Goal: Information Seeking & Learning: Check status

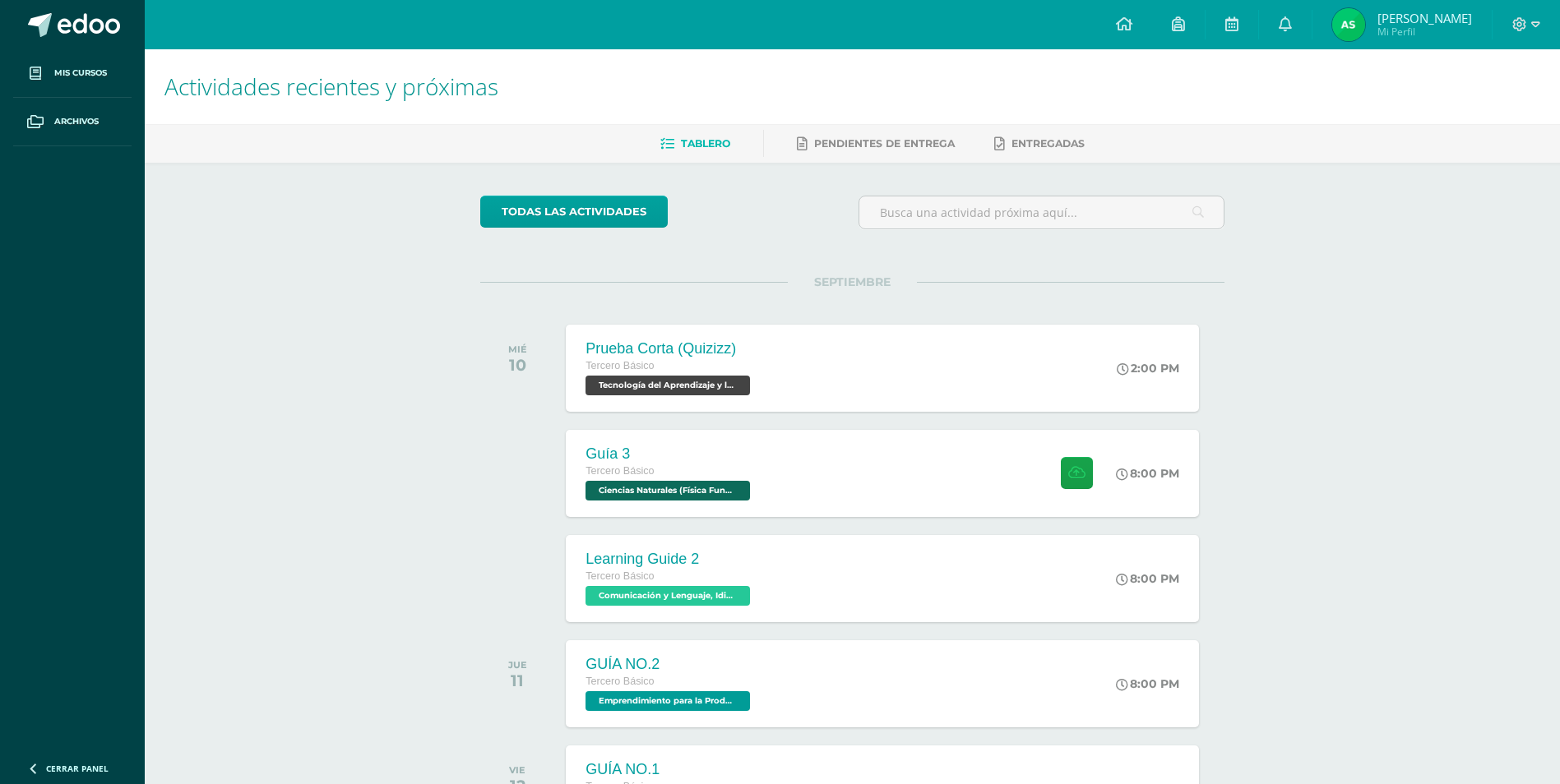
scroll to position [1248, 0]
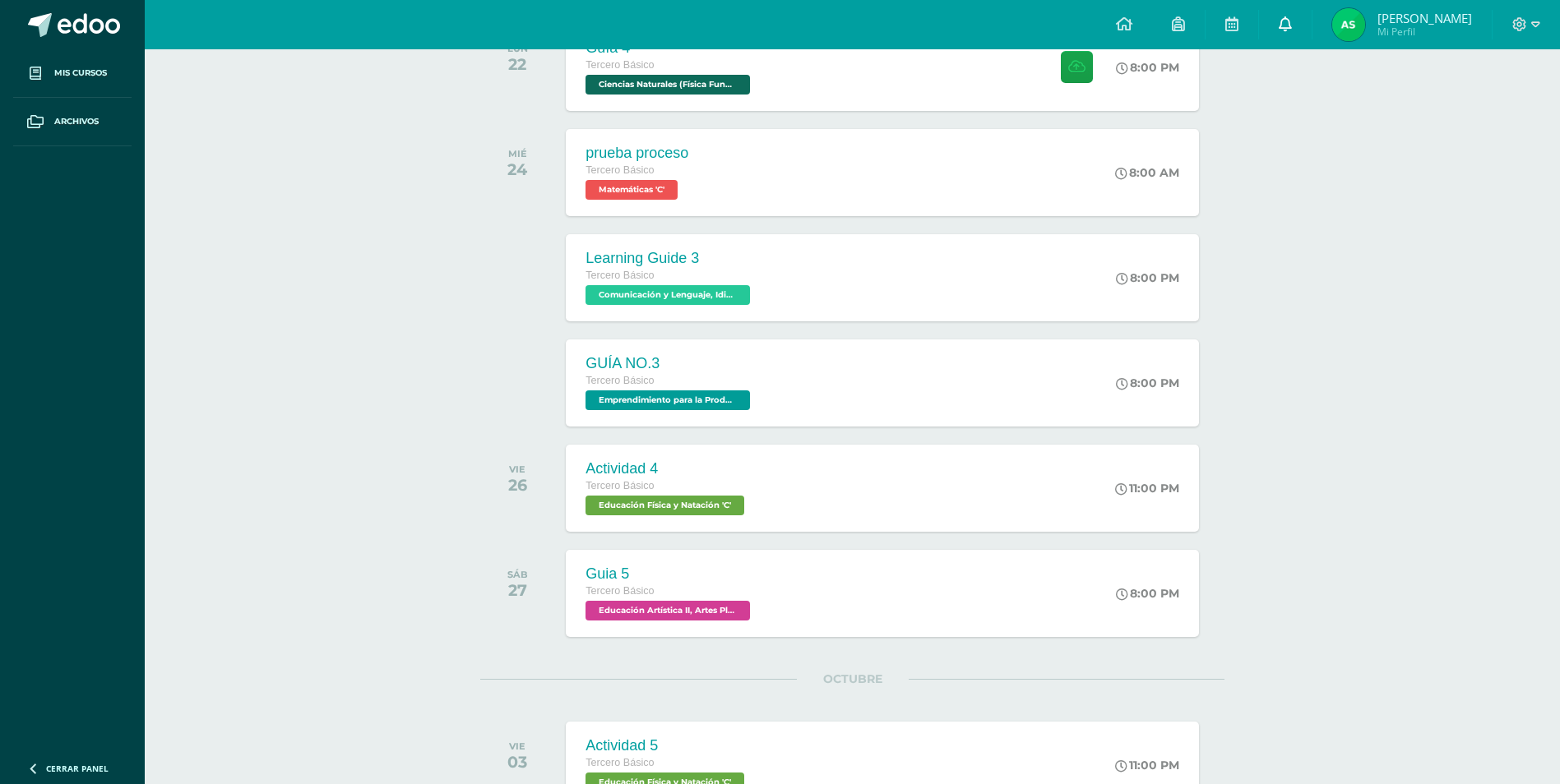
drag, startPoint x: 1296, startPoint y: 25, endPoint x: 1299, endPoint y: 46, distance: 21.2
click at [1292, 25] on icon at bounding box center [1285, 23] width 13 height 15
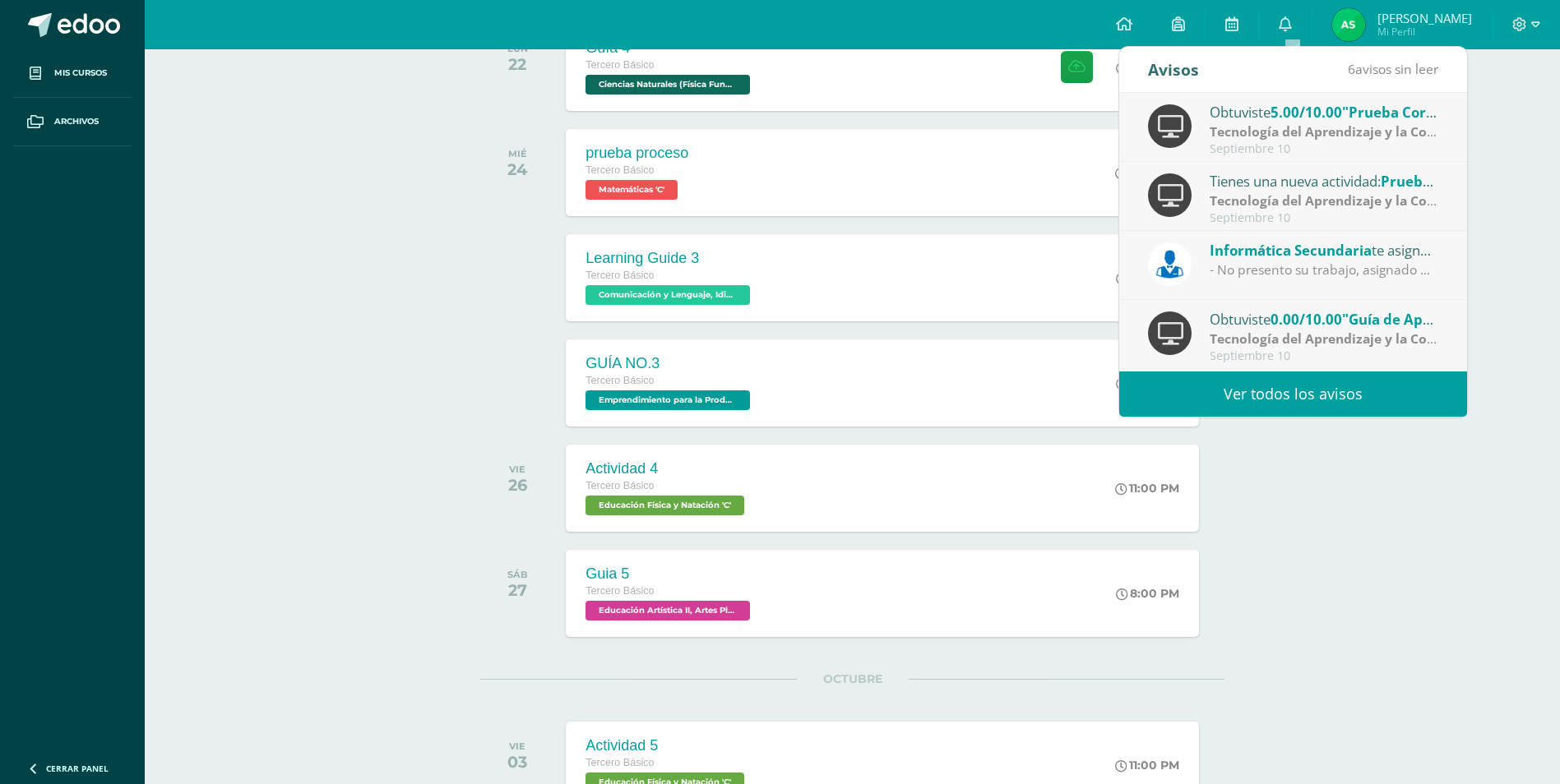
click at [1246, 398] on link "Ver todos los avisos" at bounding box center [1293, 394] width 348 height 46
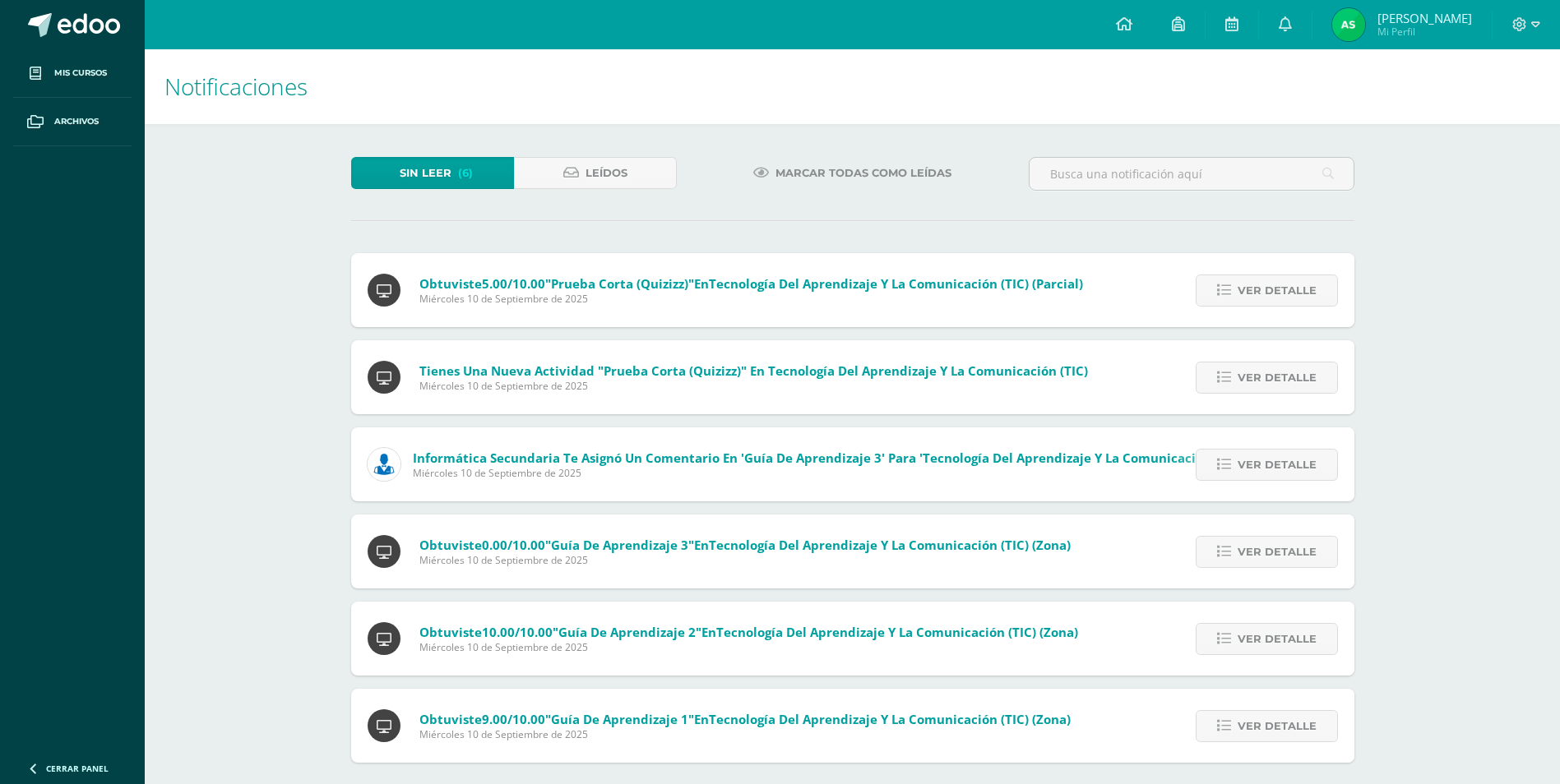
click at [822, 155] on div "Sin leer (6) Leídos Marcar todas como leídas Obtuviste 5.00/10.00 "Prueba Corta…" at bounding box center [853, 460] width 1069 height 672
click at [822, 164] on span "Marcar todas como leídas" at bounding box center [863, 173] width 176 height 30
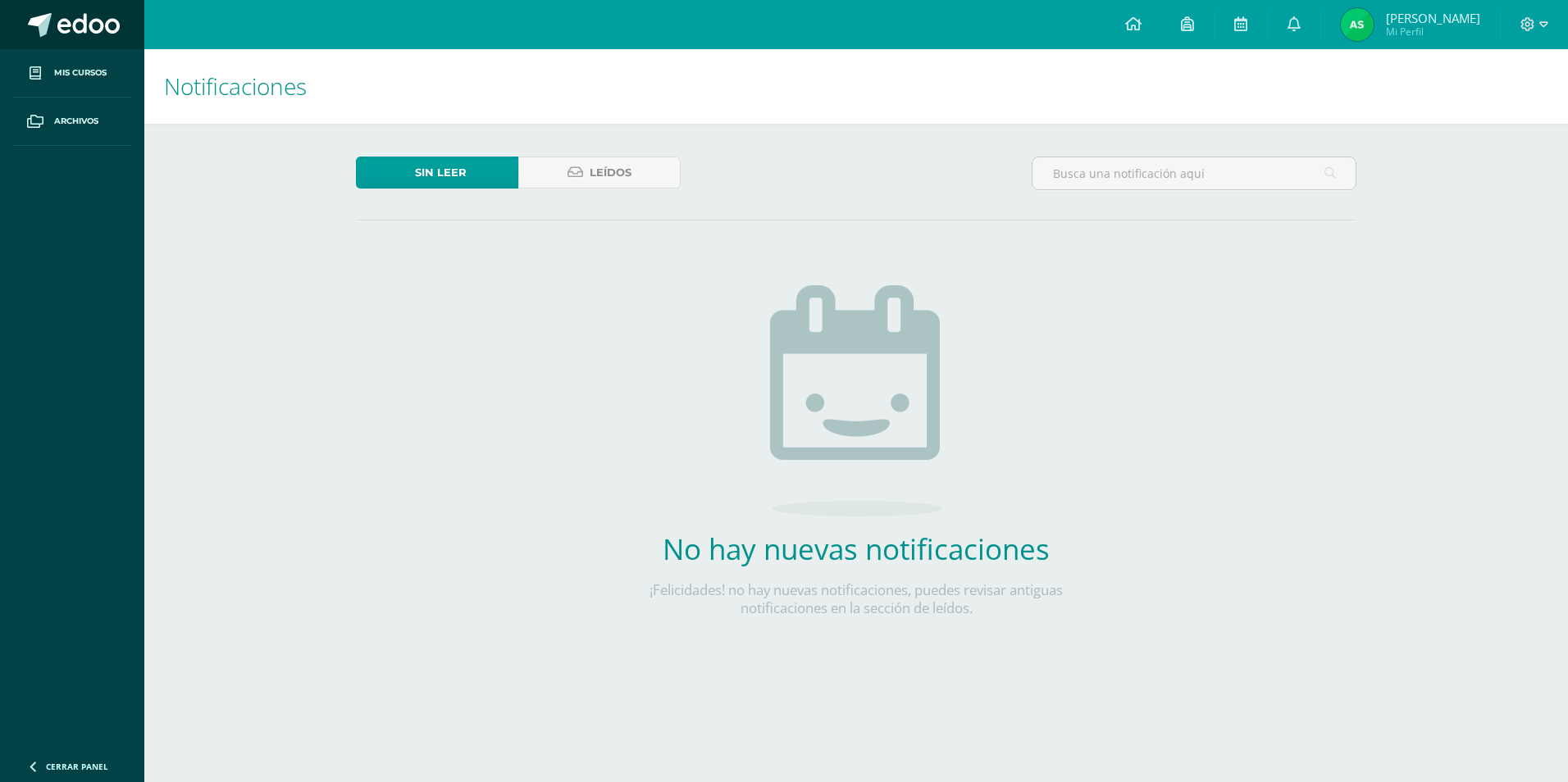
click at [99, 17] on span at bounding box center [88, 25] width 63 height 25
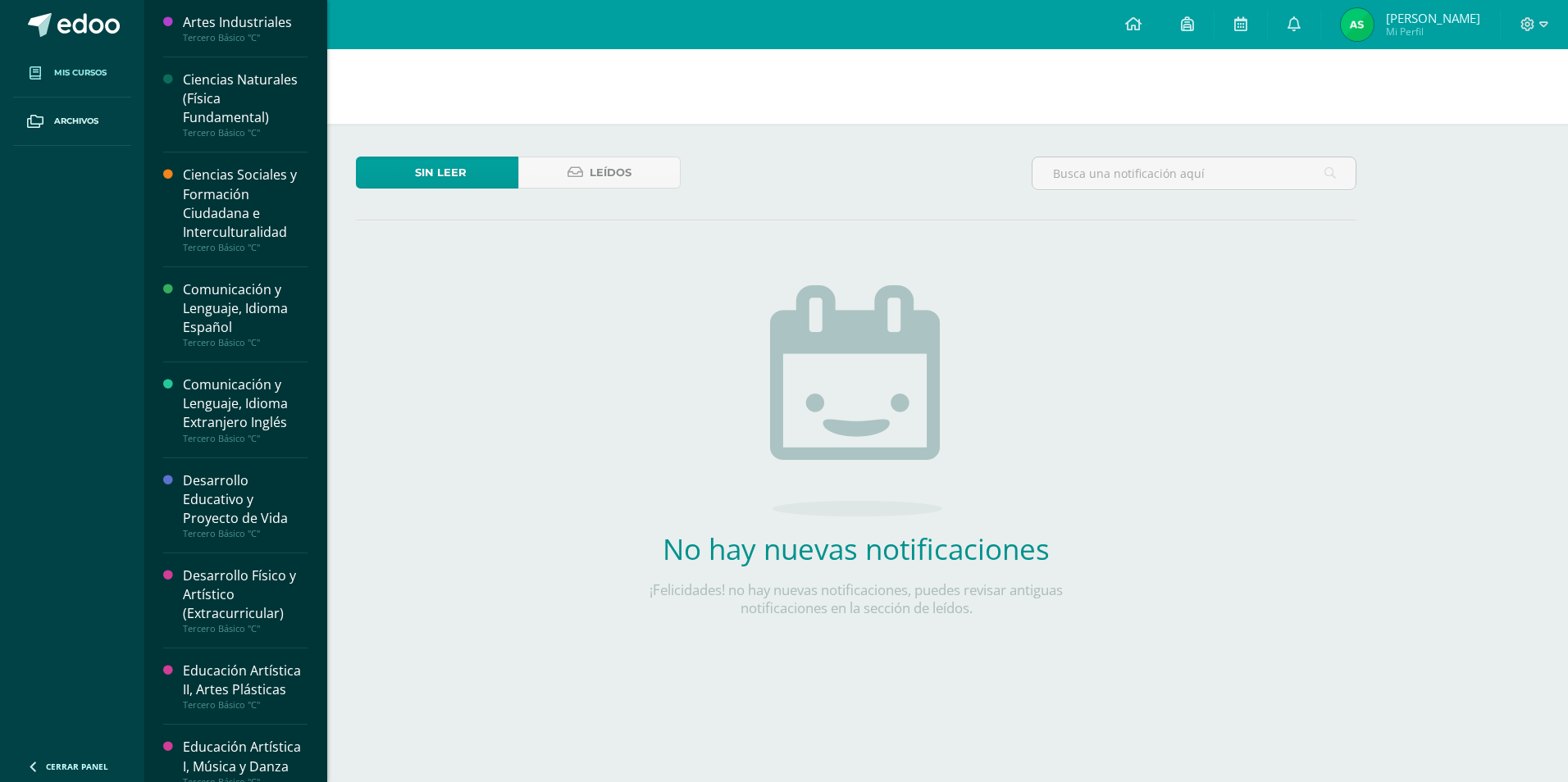
click at [27, 66] on span at bounding box center [35, 73] width 29 height 29
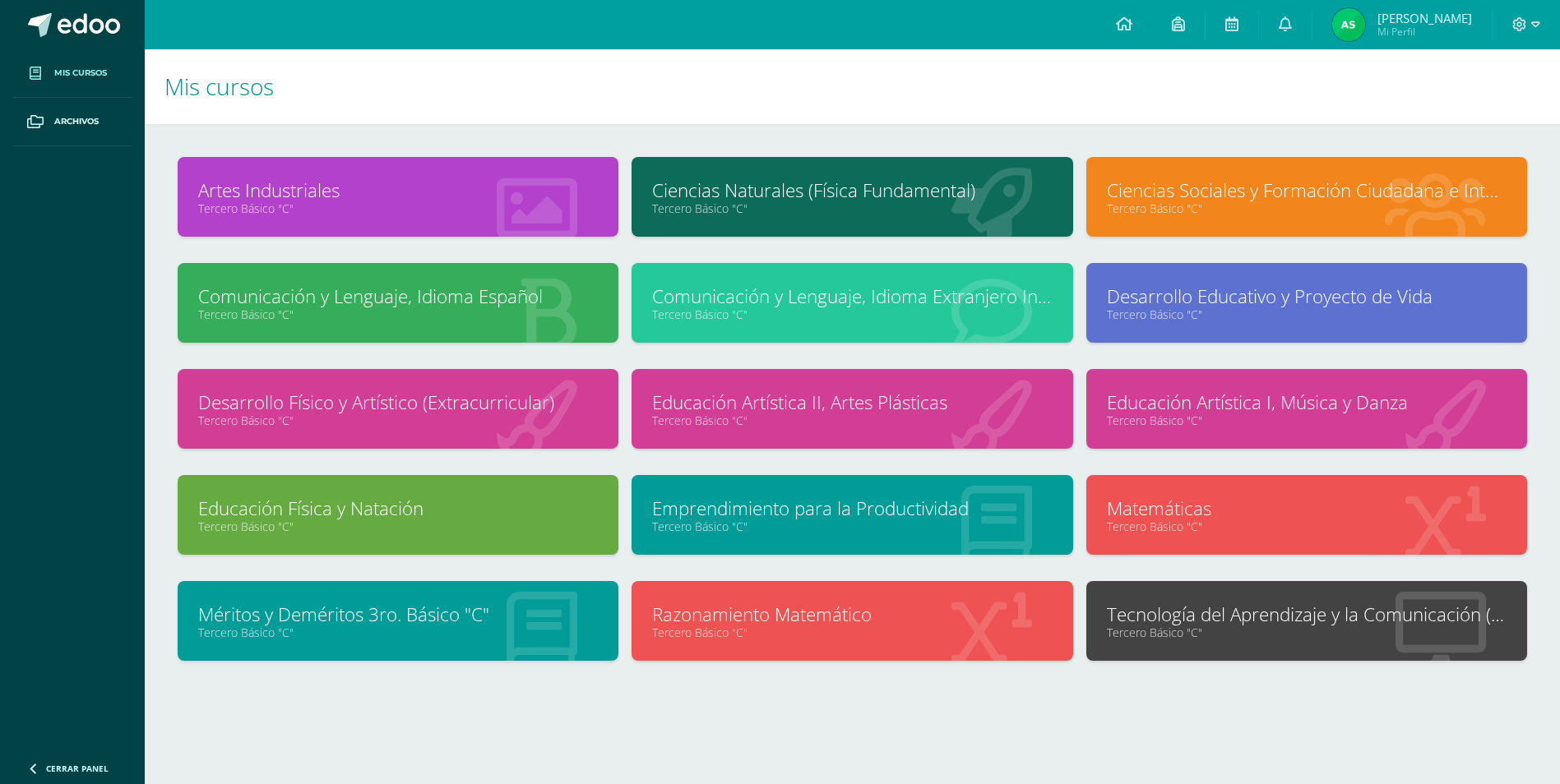
click at [512, 313] on link "Tercero Básico "C"" at bounding box center [398, 314] width 399 height 15
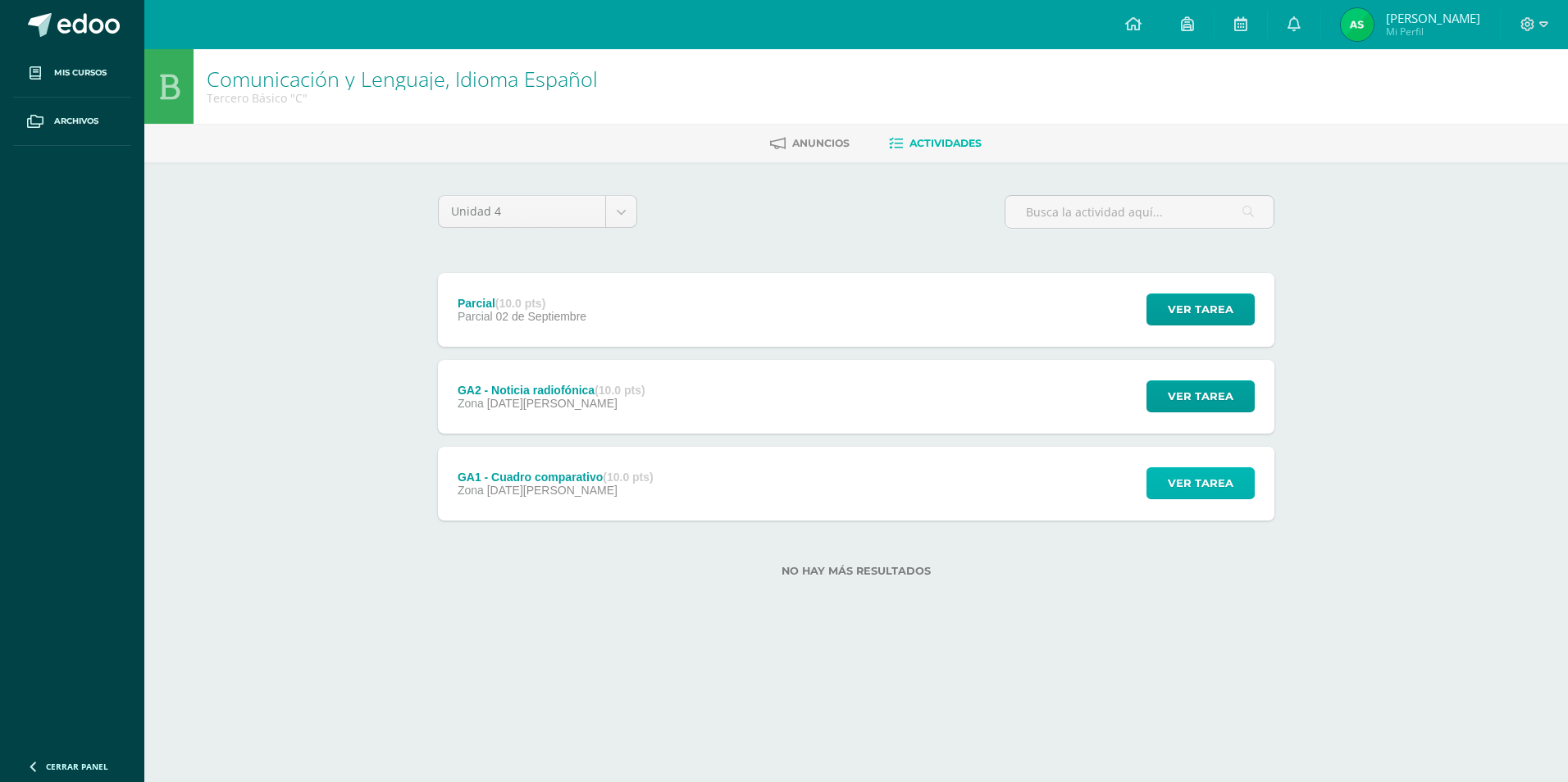
click at [1192, 492] on span "Ver tarea" at bounding box center [1200, 483] width 66 height 30
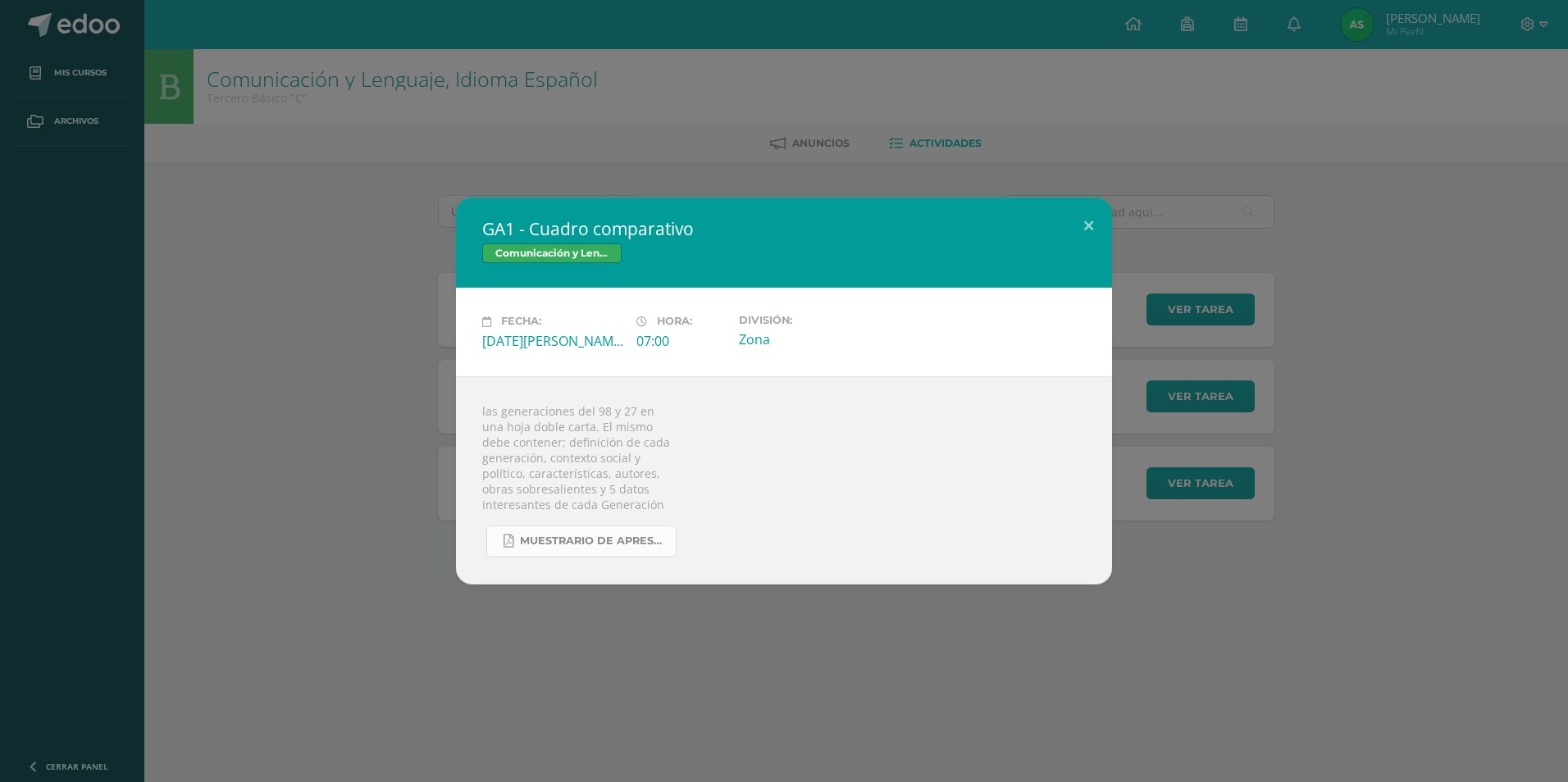
click at [588, 548] on span "Muestrario de Aprestamiento IIIB2.pdf" at bounding box center [593, 540] width 147 height 13
click at [1076, 222] on button at bounding box center [1088, 225] width 47 height 56
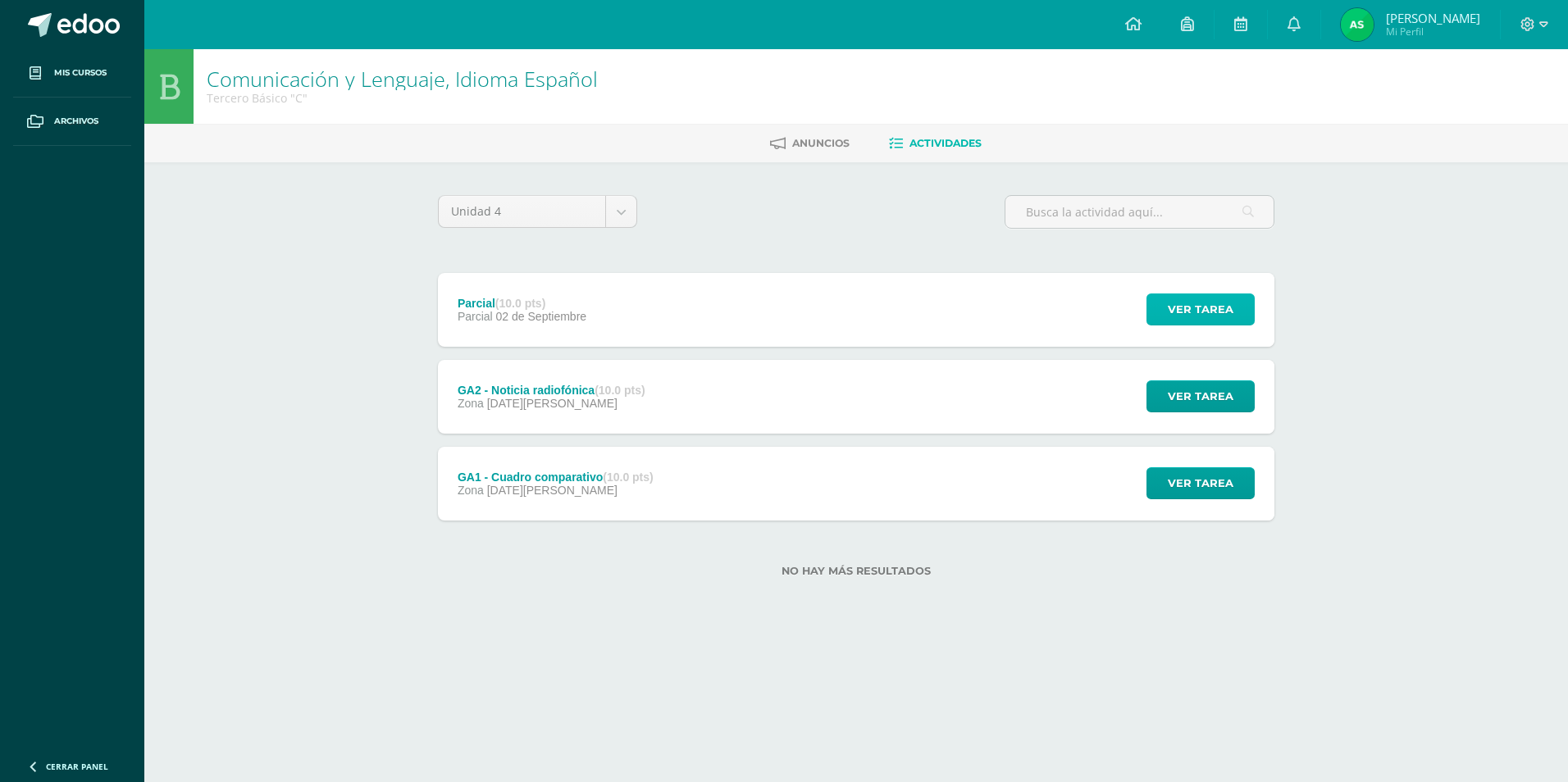
click at [1166, 313] on button "Ver tarea" at bounding box center [1201, 309] width 108 height 32
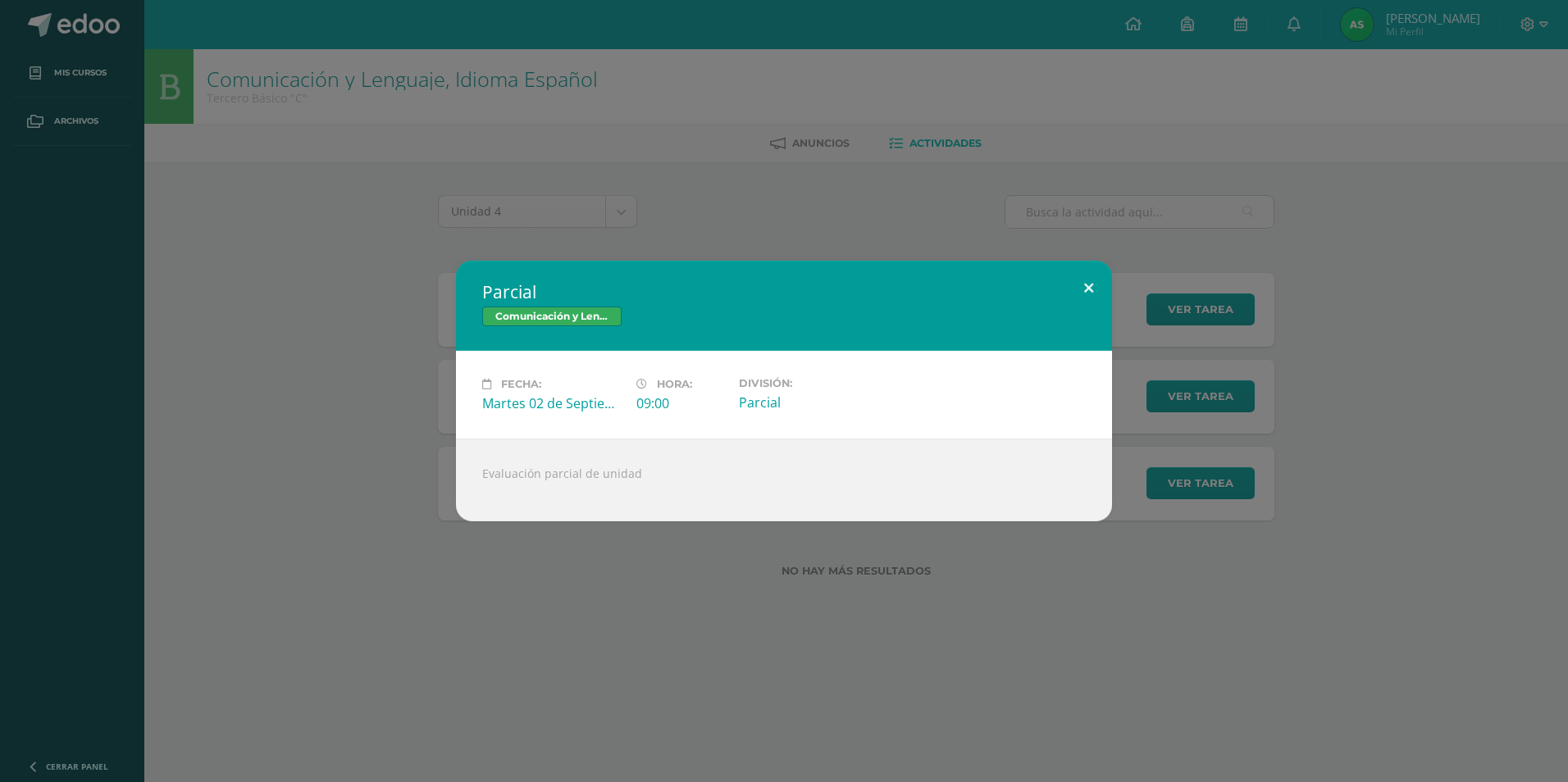
click at [1091, 279] on button at bounding box center [1088, 288] width 47 height 56
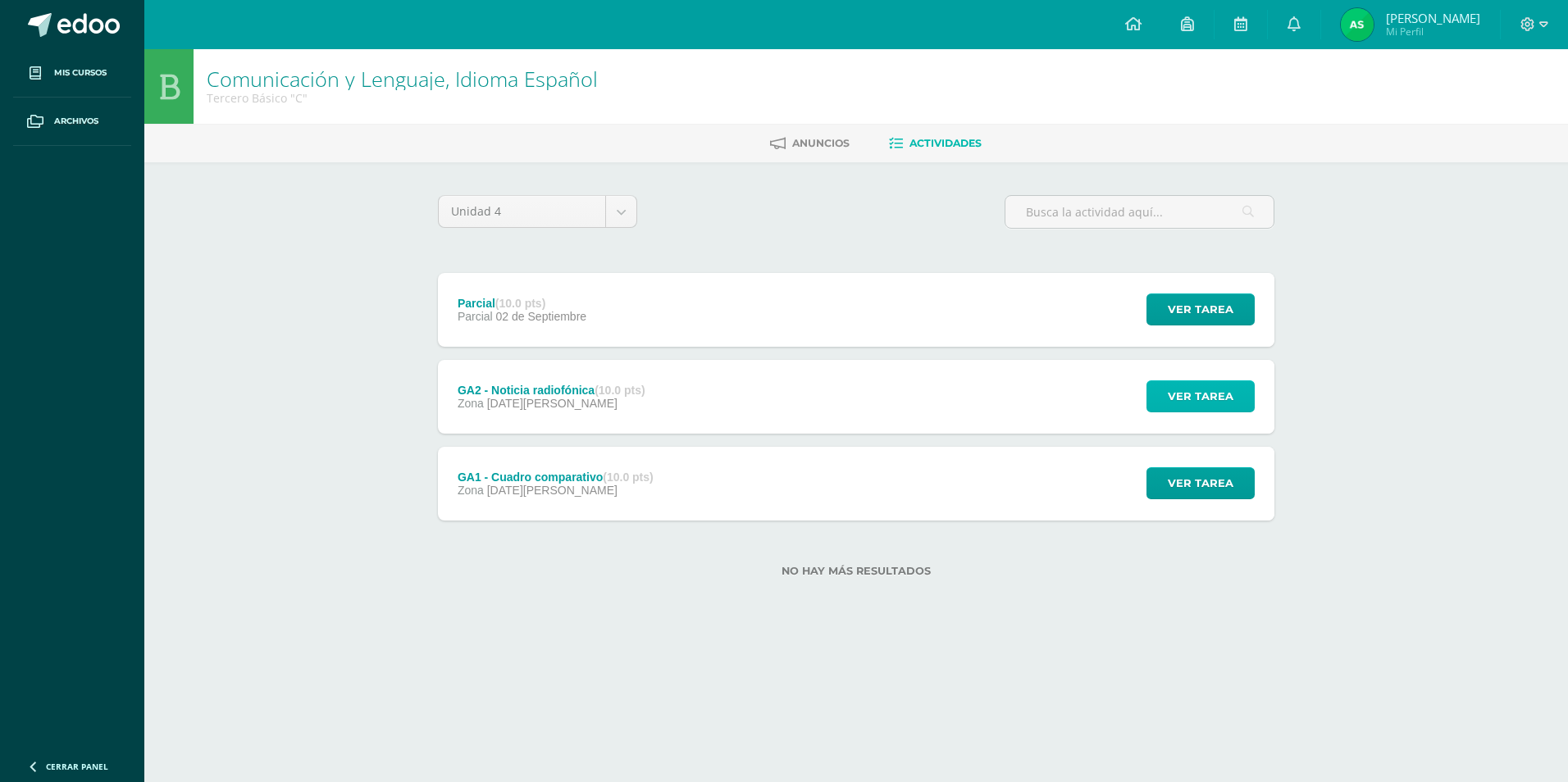
click at [1224, 396] on span "Ver tarea" at bounding box center [1200, 396] width 66 height 30
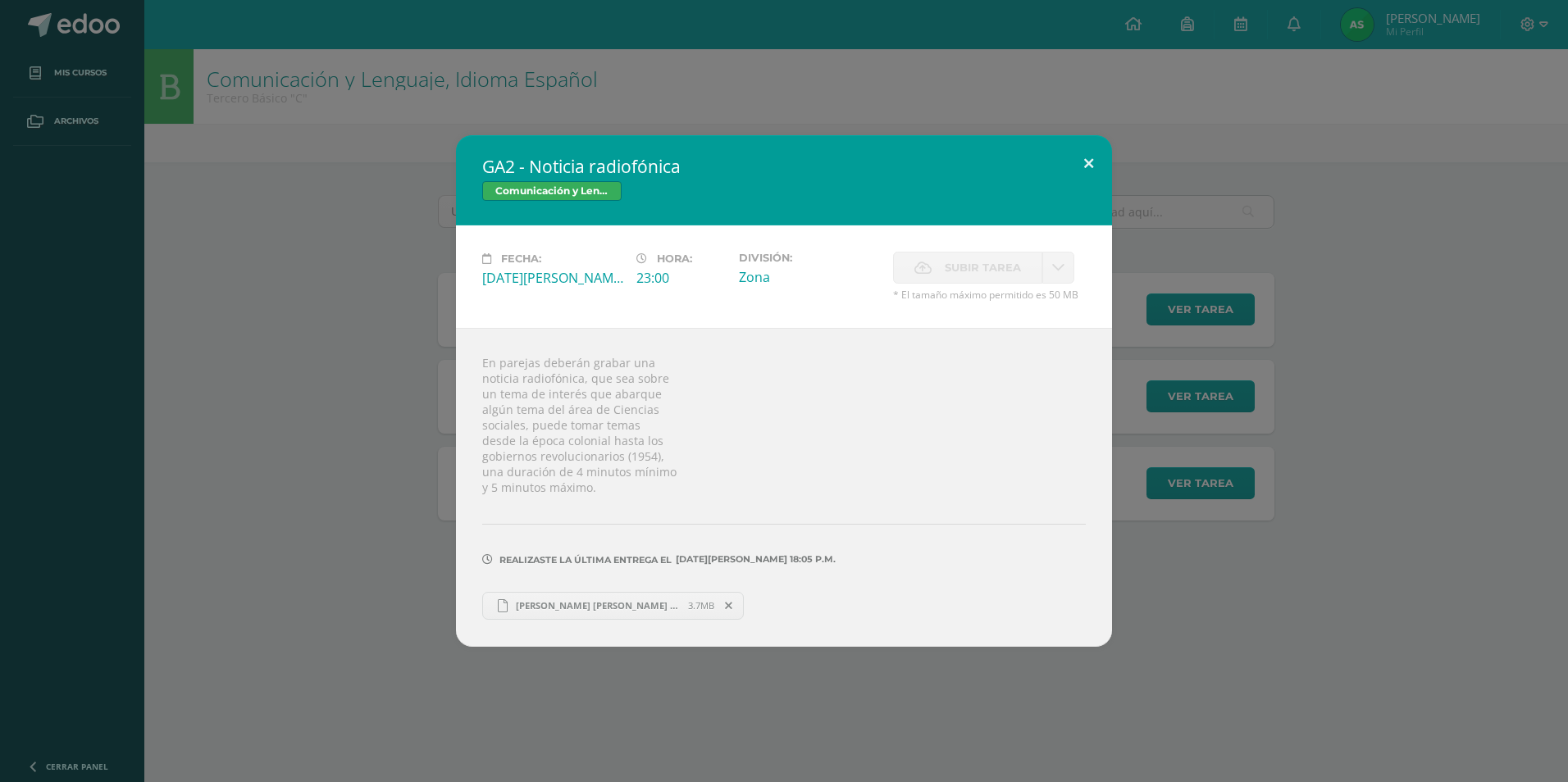
click at [1081, 165] on button at bounding box center [1088, 163] width 47 height 56
